Goal: Use online tool/utility: Utilize a website feature to perform a specific function

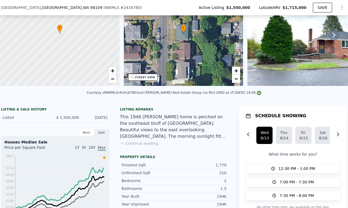
scroll to position [42, 0]
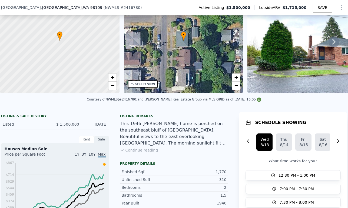
click at [342, 5] on icon "Show Options" at bounding box center [342, 7] width 1 height 4
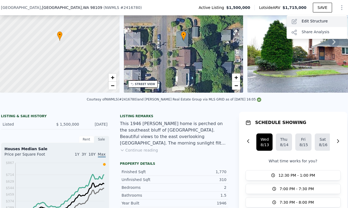
click at [329, 22] on div "Edit Structure" at bounding box center [317, 21] width 61 height 11
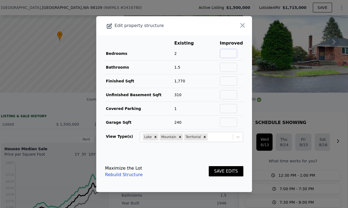
click at [236, 55] on input "text" at bounding box center [228, 53] width 17 height 9
type input "3"
type input "2.5"
type input "2100"
click at [209, 166] on button "SAVE EDITS" at bounding box center [226, 171] width 35 height 11
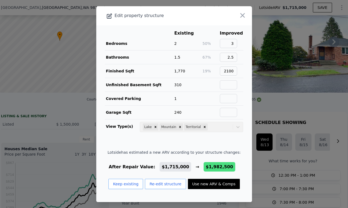
click at [223, 184] on button "Use new ARV & Comps" at bounding box center [214, 184] width 52 height 10
type input "1.75"
type input "3"
type input "1780"
type input "2670"
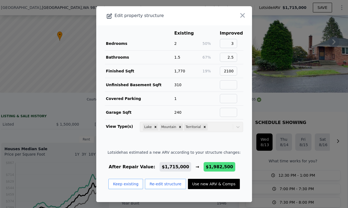
type input "6373"
type input "$ 1,982,500"
type input "$ 172,984"
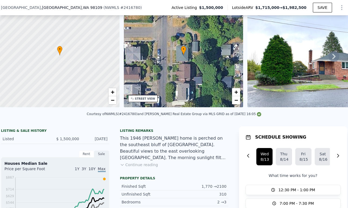
scroll to position [2, 0]
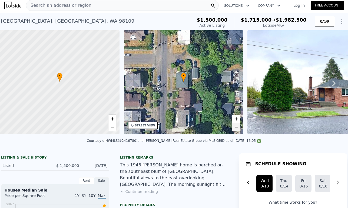
click at [237, 130] on span "−" at bounding box center [236, 127] width 4 height 7
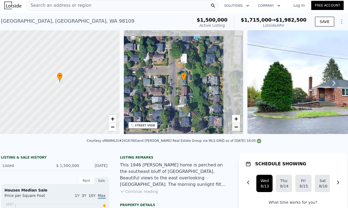
click at [237, 130] on span "−" at bounding box center [236, 127] width 4 height 7
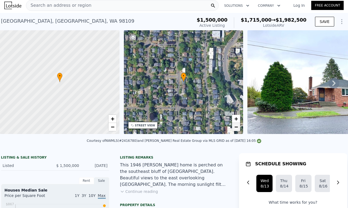
click at [237, 130] on span "−" at bounding box center [236, 127] width 4 height 7
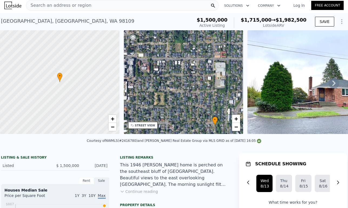
drag, startPoint x: 187, startPoint y: 73, endPoint x: 218, endPoint y: 114, distance: 51.5
click at [218, 114] on div "• + −" at bounding box center [184, 82] width 120 height 104
click at [239, 131] on link "−" at bounding box center [236, 127] width 8 height 8
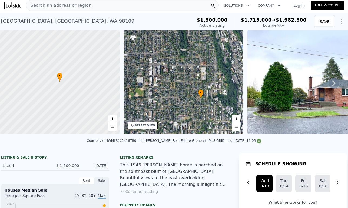
drag, startPoint x: 183, startPoint y: 100, endPoint x: 185, endPoint y: 95, distance: 5.1
click at [185, 95] on div "• + −" at bounding box center [184, 82] width 120 height 104
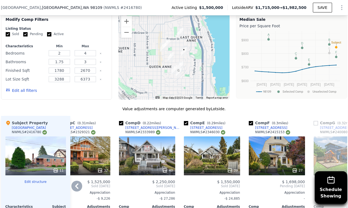
scroll to position [558, 0]
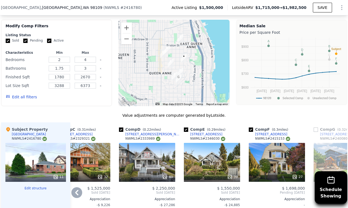
click at [206, 161] on div "39" at bounding box center [212, 162] width 56 height 39
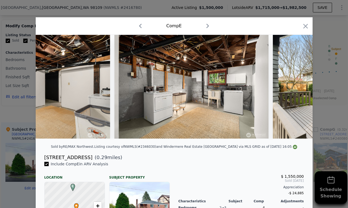
scroll to position [0, 4238]
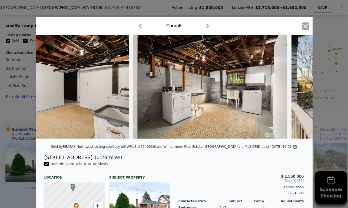
click at [304, 28] on icon "button" at bounding box center [305, 26] width 5 height 5
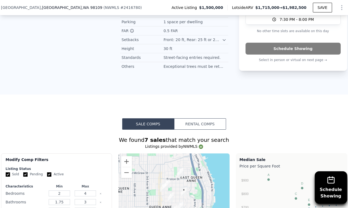
scroll to position [413, 0]
